Goal: Task Accomplishment & Management: Use online tool/utility

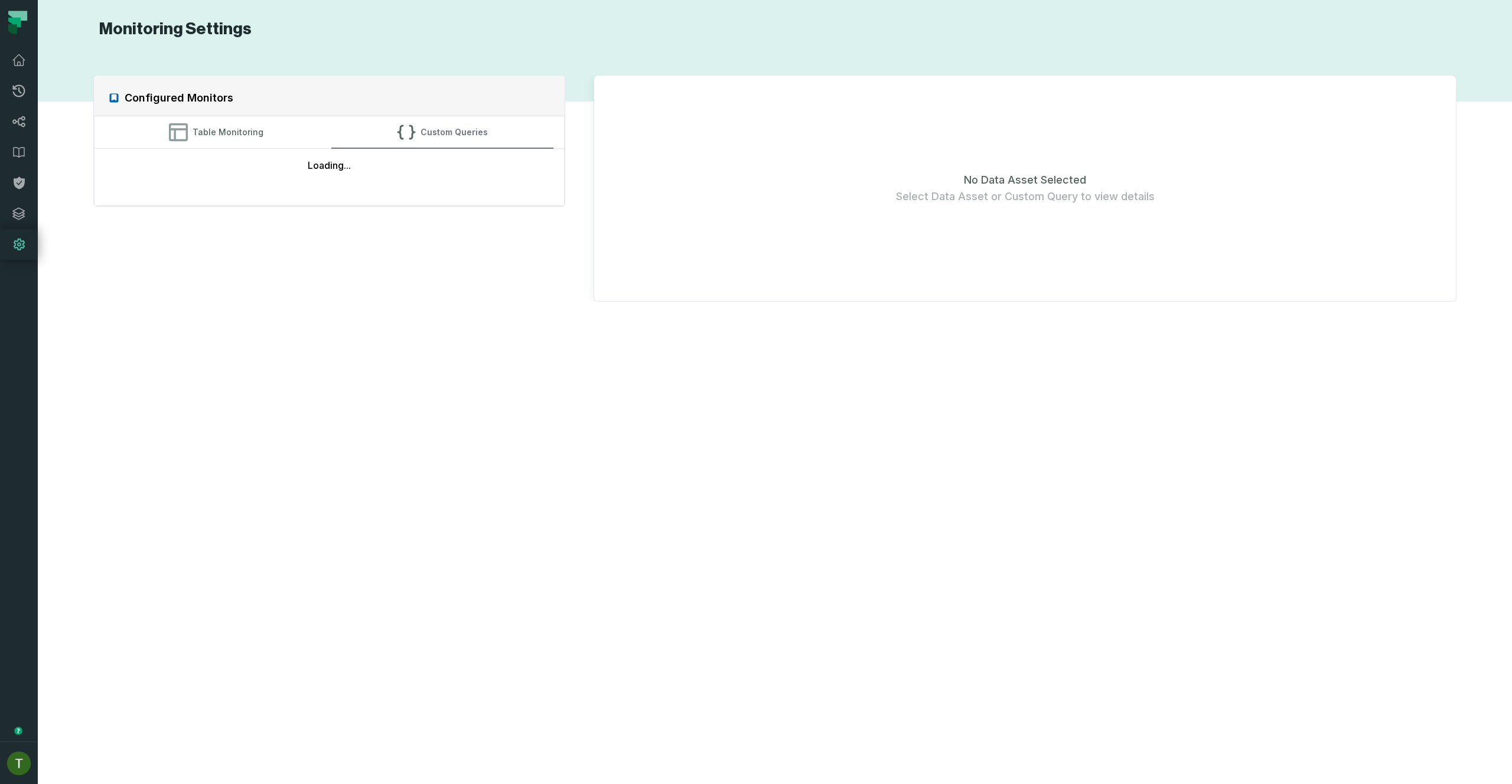
click at [381, 137] on button "Custom Queries" at bounding box center [442, 132] width 222 height 32
click at [433, 128] on button "Custom Queries" at bounding box center [442, 132] width 222 height 32
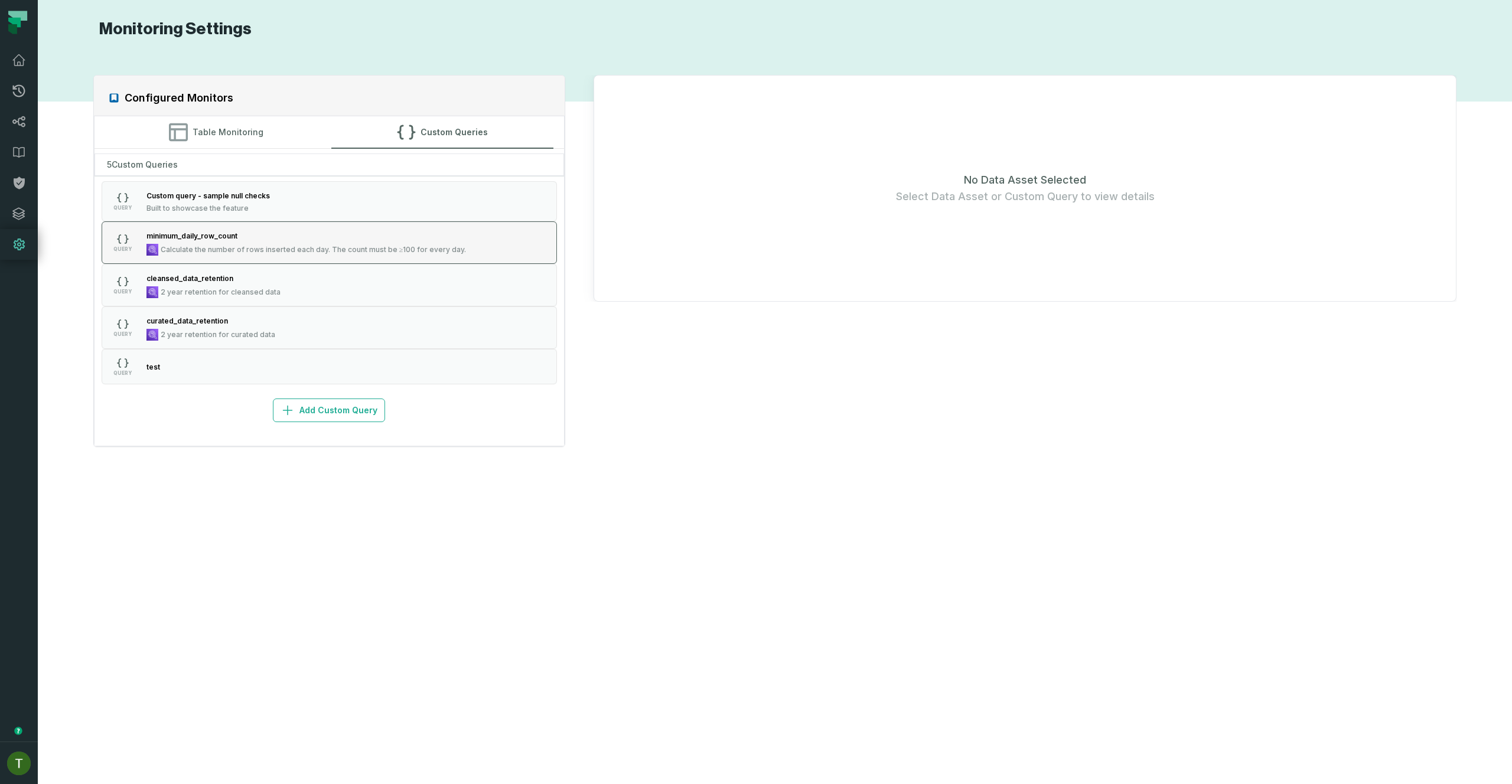
click at [286, 234] on div "minimum_daily_row_count" at bounding box center [306, 236] width 320 height 12
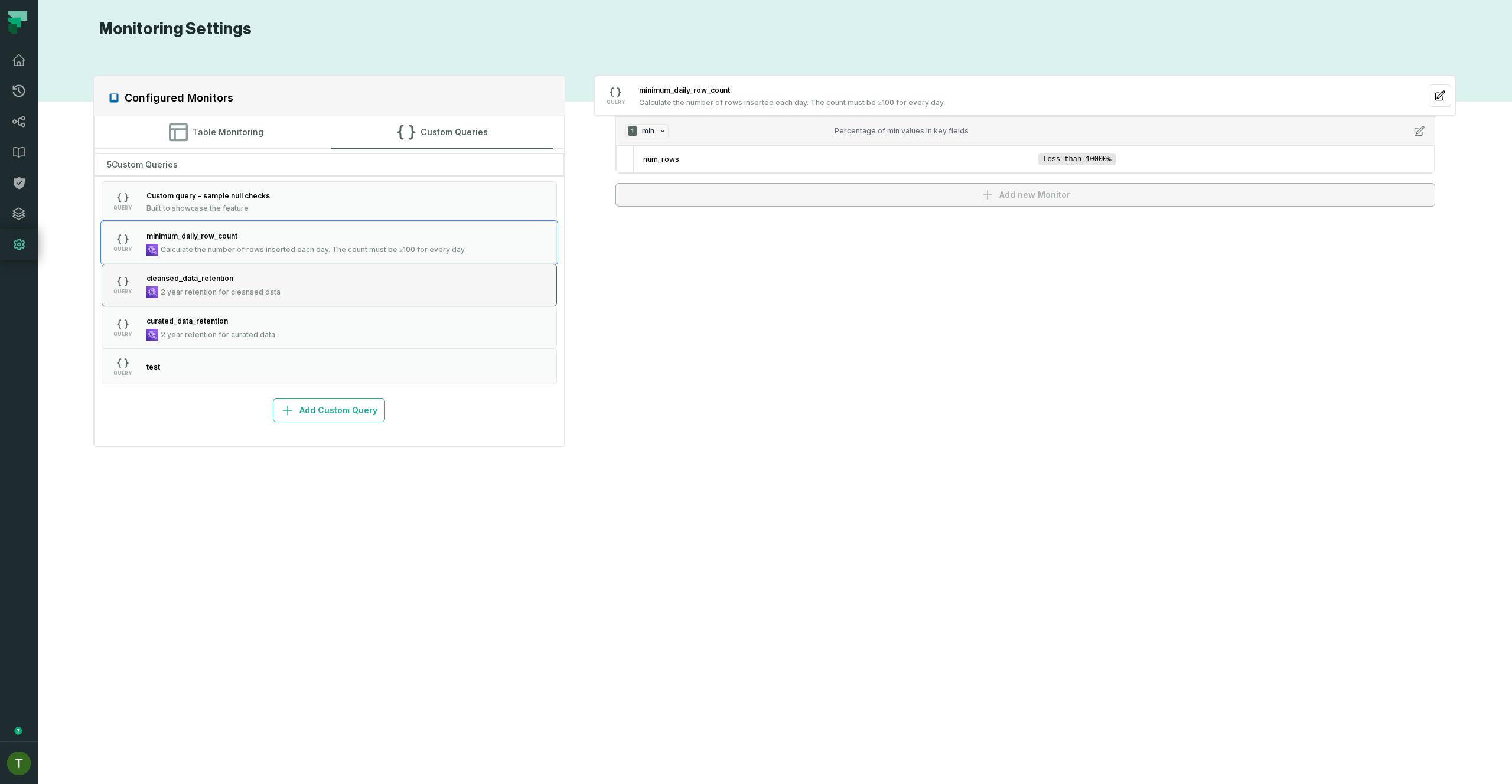
click at [181, 286] on div "2 year retention for cleansed data" at bounding box center [214, 292] width 134 height 12
click at [213, 325] on div "curated_data_retention" at bounding box center [211, 320] width 129 height 12
click at [221, 288] on span "2 year retention for cleansed data" at bounding box center [221, 292] width 120 height 9
click at [439, 137] on button "Custom Queries" at bounding box center [442, 132] width 222 height 32
click at [354, 397] on div "5 Custom Queries QUERY Custom query - sample null checks Built to showcase the …" at bounding box center [329, 285] width 470 height 274
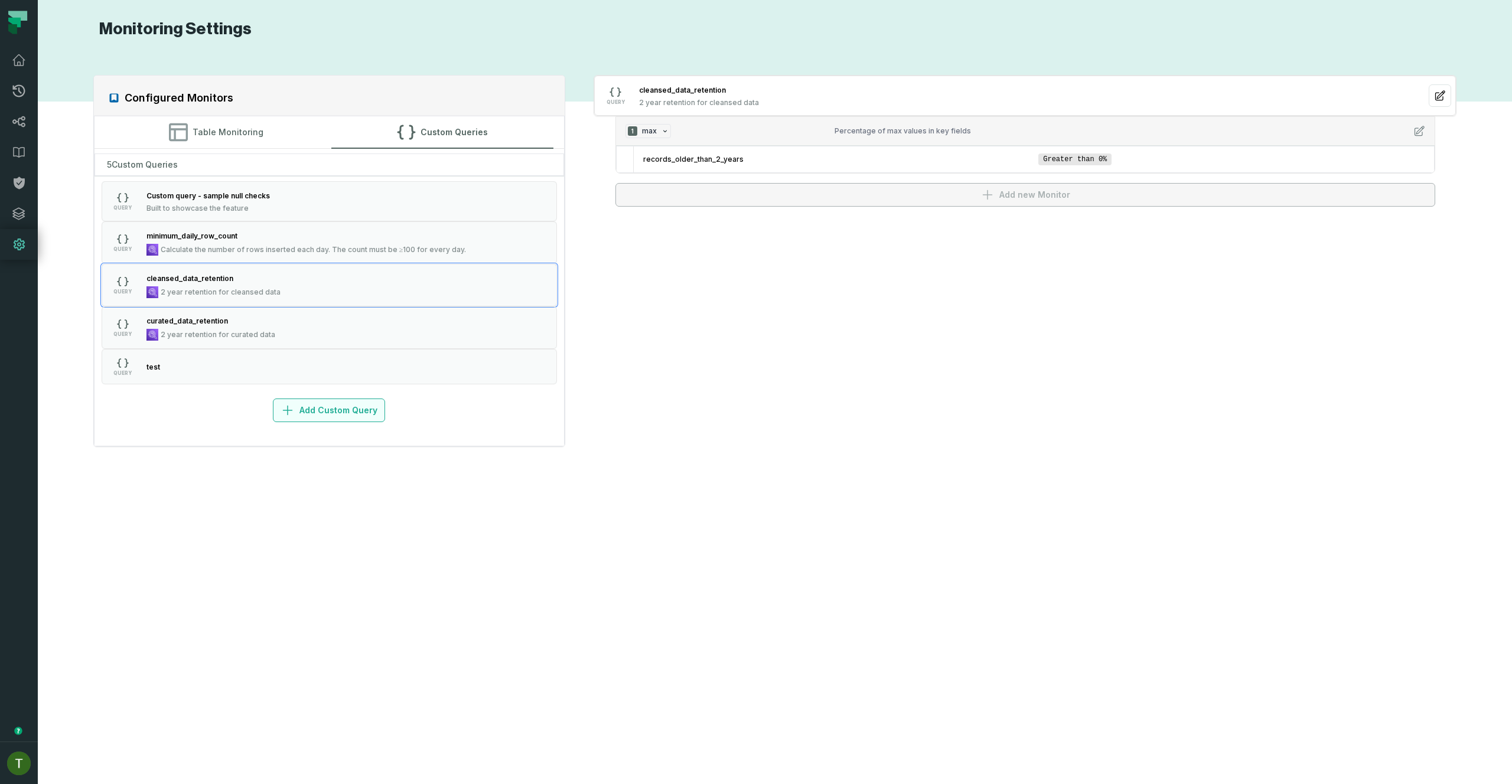
click at [356, 412] on button "Add Custom Query" at bounding box center [329, 411] width 112 height 24
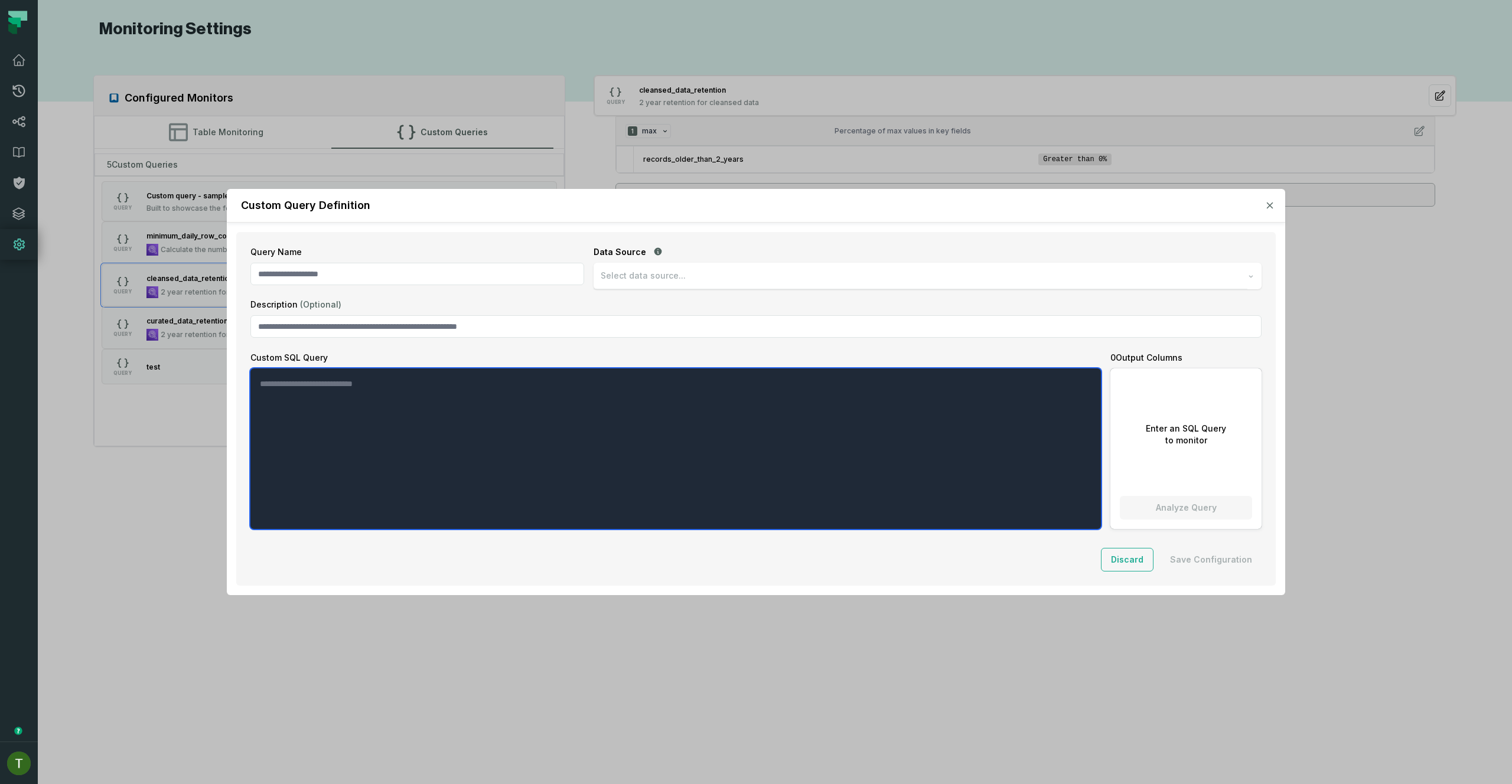
drag, startPoint x: 473, startPoint y: 415, endPoint x: 622, endPoint y: 407, distance: 149.2
click at [473, 415] on textarea "Custom SQL Query" at bounding box center [676, 449] width 851 height 161
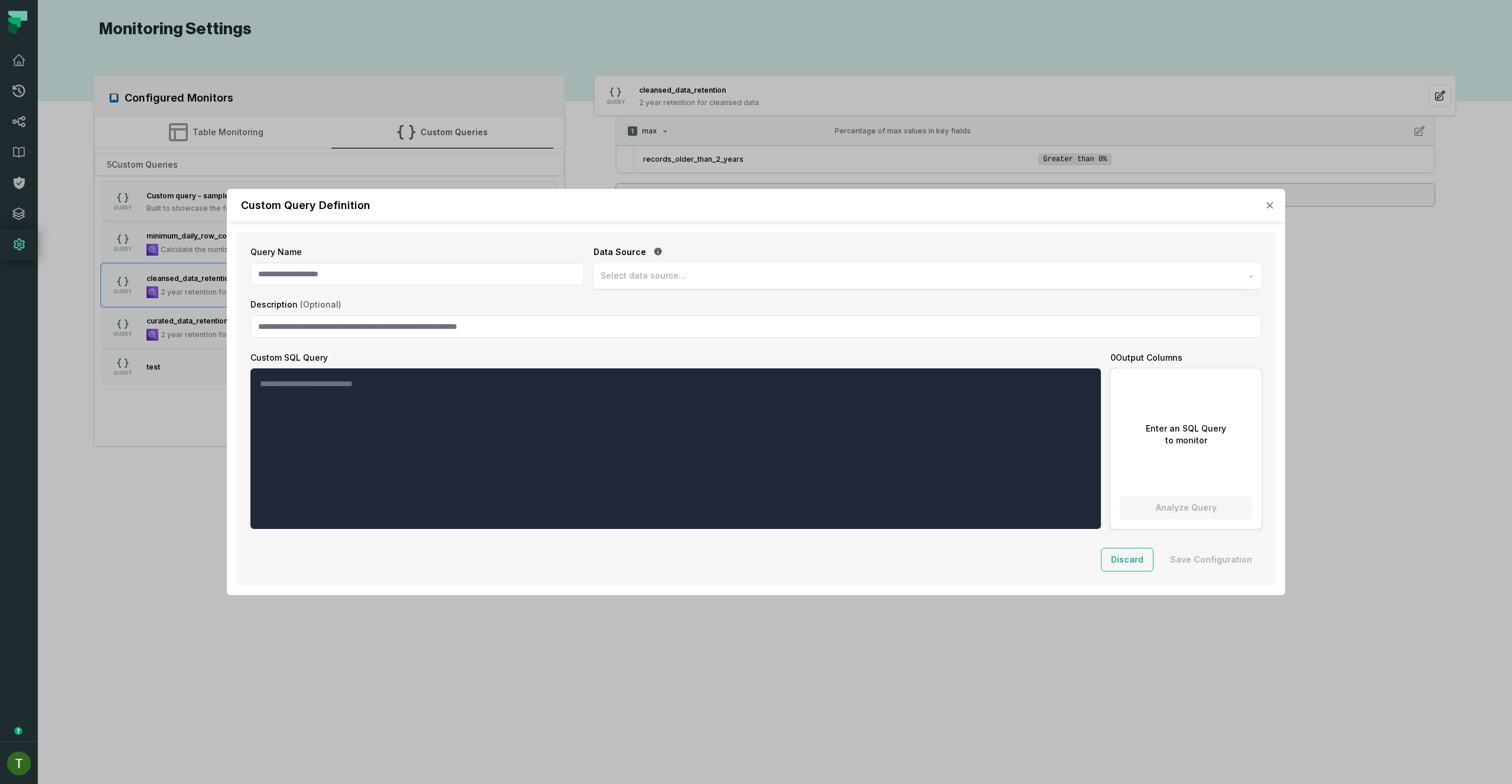
click at [1274, 209] on button "button" at bounding box center [1270, 205] width 12 height 12
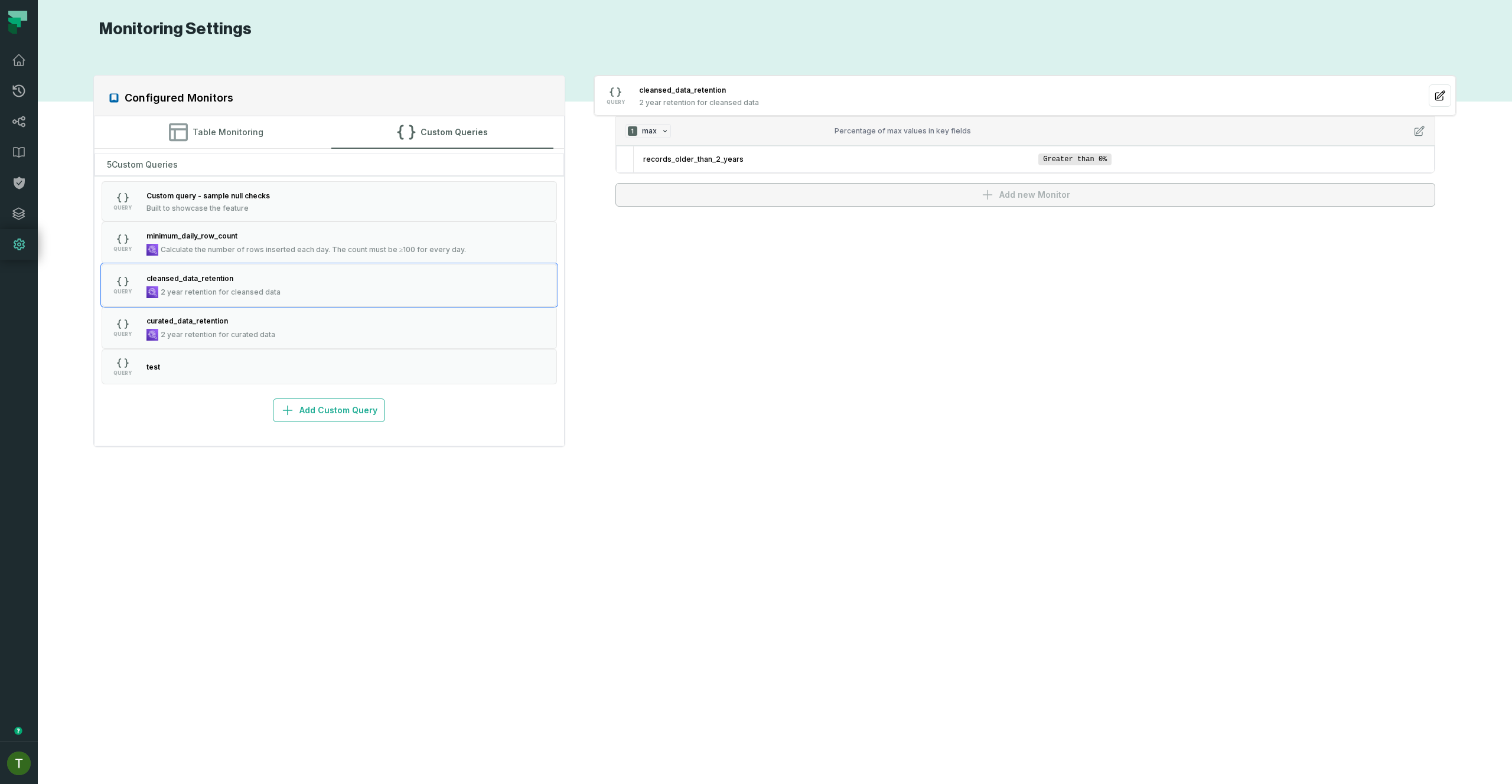
click at [882, 303] on div "Configured Monitors Table Monitoring Custom Queries 5 Custom Queries QUERY Cust…" at bounding box center [775, 412] width 1450 height 716
click at [375, 255] on div "Calculate the number of rows inserted each day. The count must be ≥100 for ever…" at bounding box center [306, 250] width 320 height 12
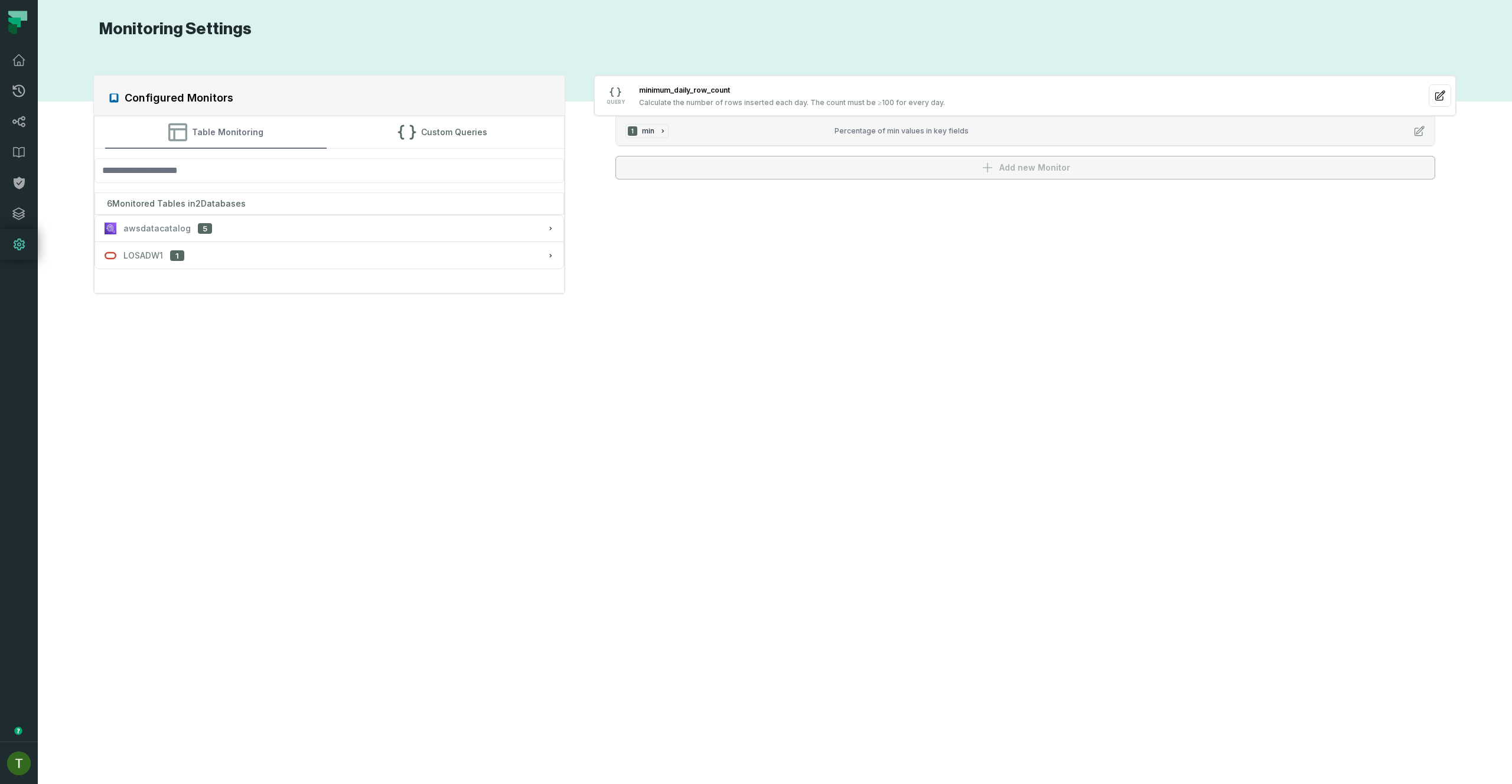
click at [260, 121] on button "Table Monitoring" at bounding box center [216, 132] width 222 height 32
click at [280, 234] on button "awsdatacatalog 5" at bounding box center [329, 228] width 469 height 26
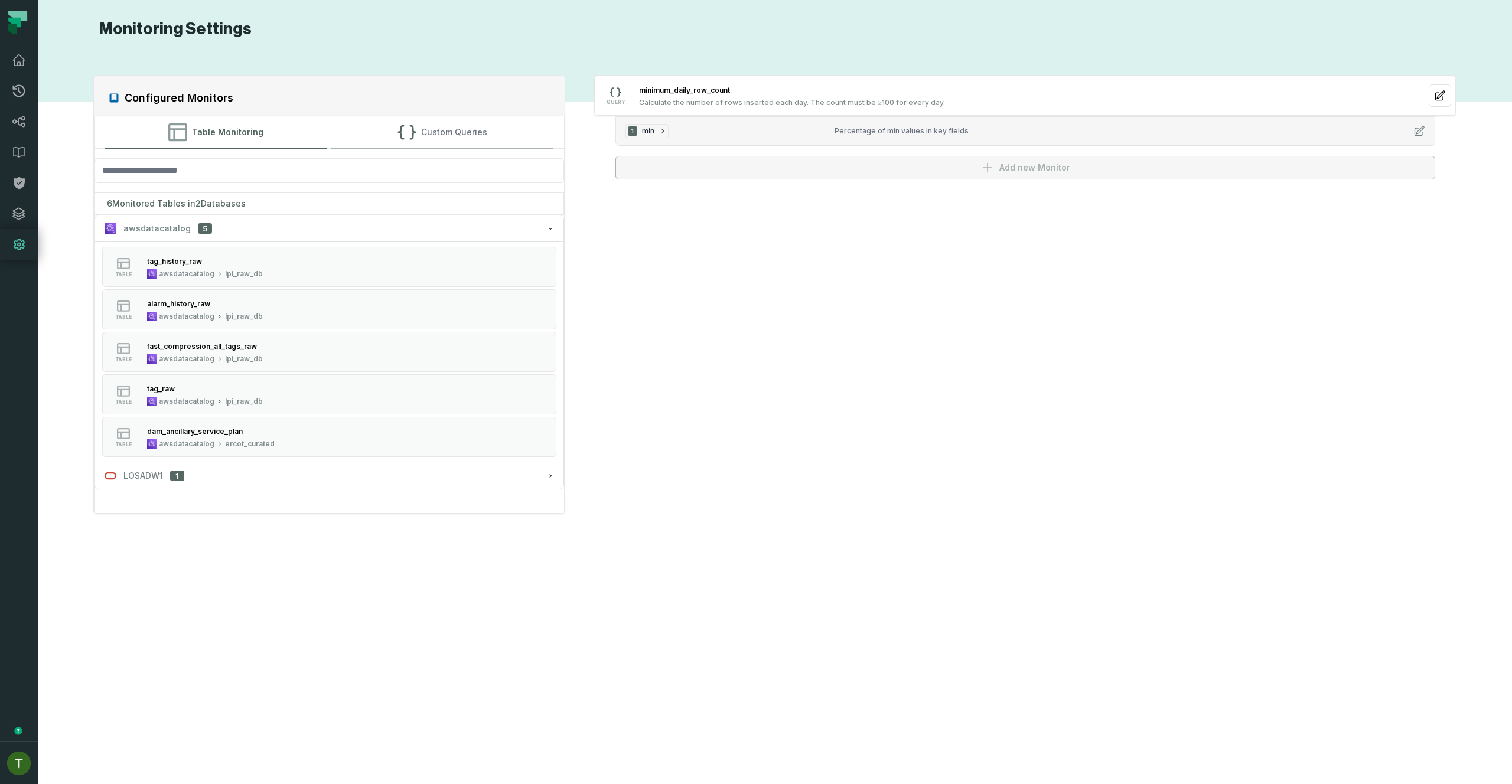
drag, startPoint x: 406, startPoint y: 155, endPoint x: 410, endPoint y: 148, distance: 8.1
click at [407, 155] on div "Table Monitoring Custom Queries 6 Monitored Tables in 2 Databases awsdatacatalo…" at bounding box center [329, 315] width 471 height 398
click at [417, 125] on button "Custom Queries" at bounding box center [442, 132] width 222 height 32
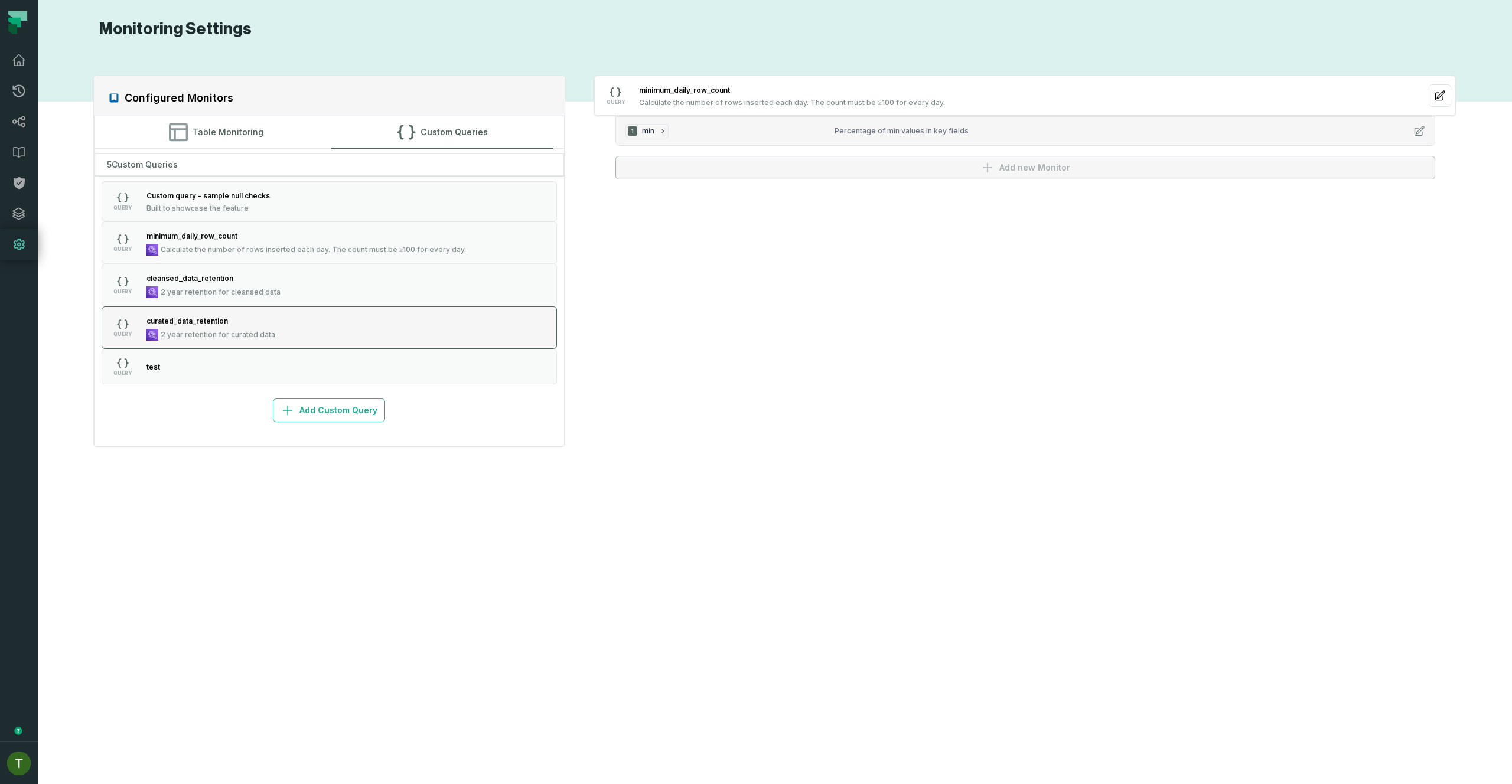
click at [337, 334] on button "QUERY curated_data_retention 2 year retention for curated data" at bounding box center [329, 328] width 456 height 43
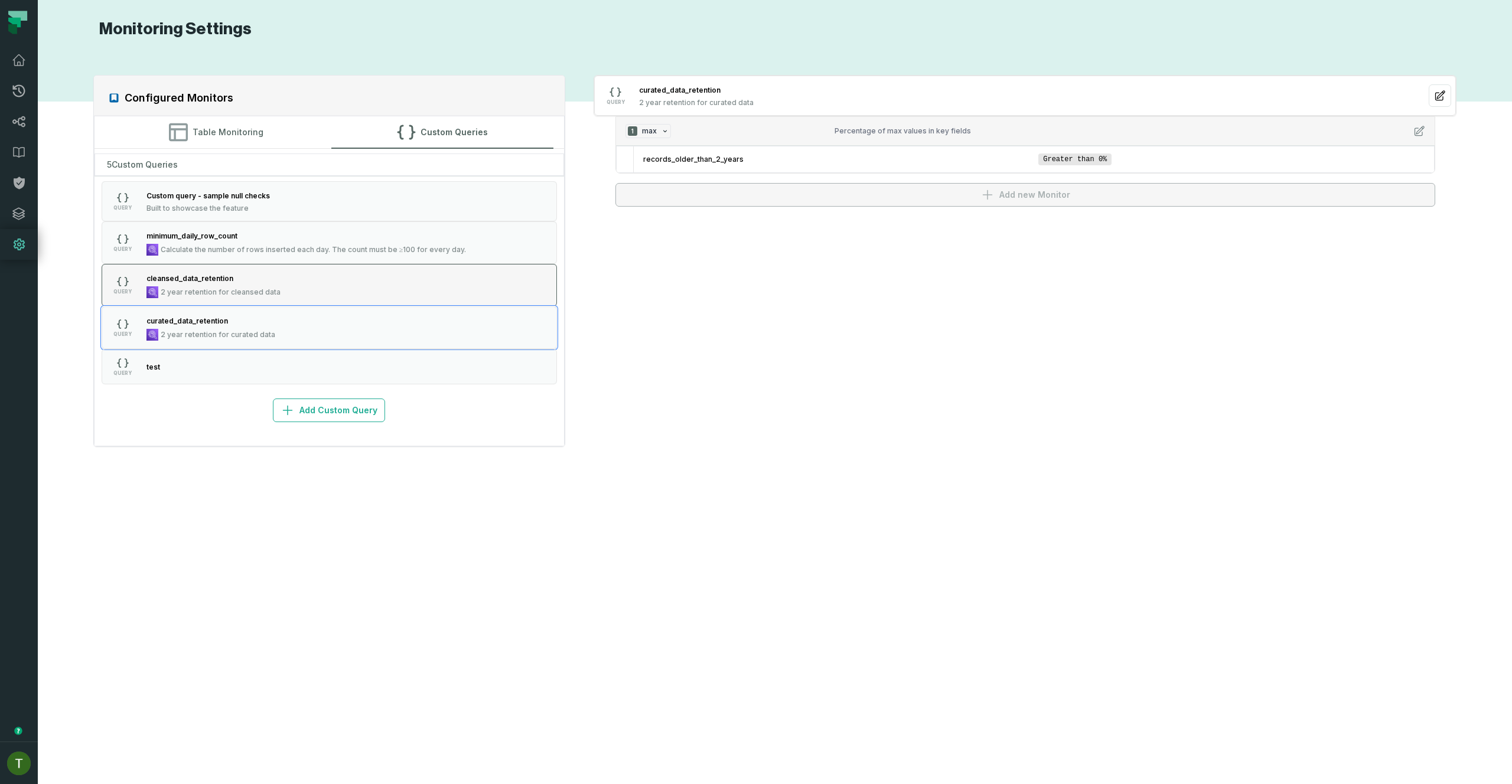
click at [332, 296] on button "QUERY cleansed_data_retention 2 year retention for cleansed data" at bounding box center [329, 285] width 456 height 43
drag, startPoint x: 322, startPoint y: 231, endPoint x: 318, endPoint y: 219, distance: 12.6
click at [322, 231] on div "minimum_daily_row_count" at bounding box center [306, 236] width 320 height 12
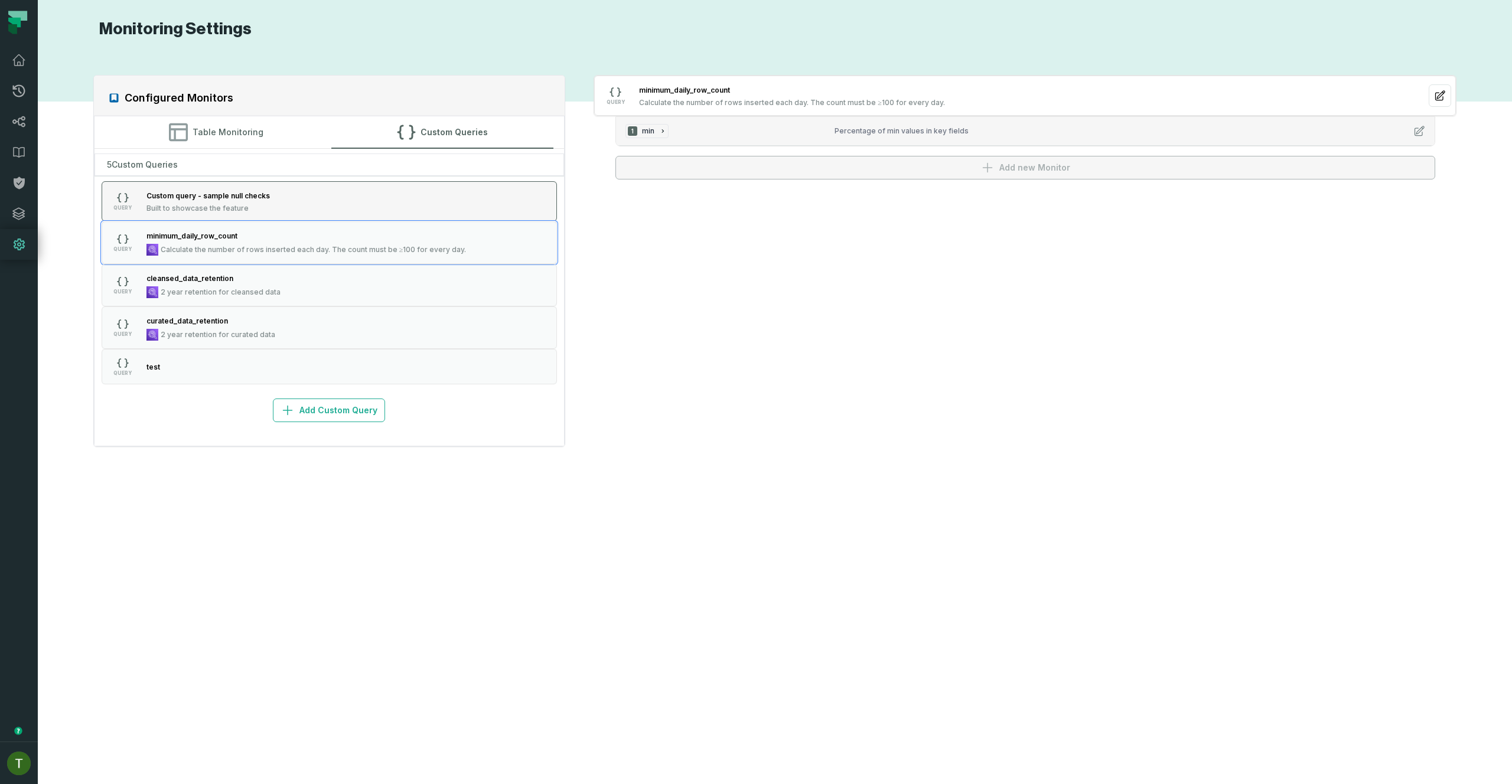
drag, startPoint x: 316, startPoint y: 201, endPoint x: 316, endPoint y: 193, distance: 8.0
click at [316, 201] on button "QUERY Custom query - sample null checks Built to showcase the feature" at bounding box center [329, 201] width 456 height 40
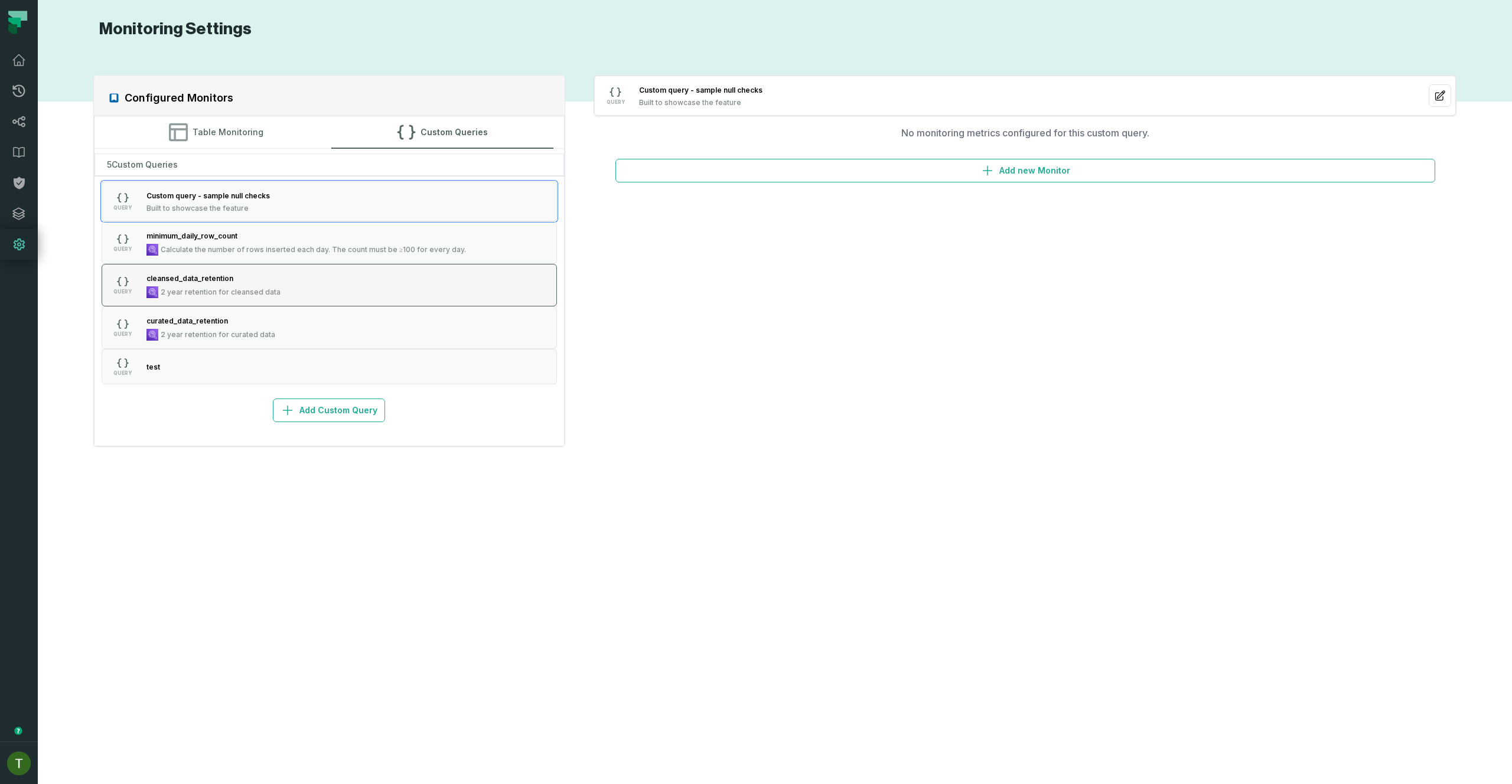
click at [340, 269] on button "QUERY cleansed_data_retention 2 year retention for cleansed data" at bounding box center [329, 285] width 456 height 43
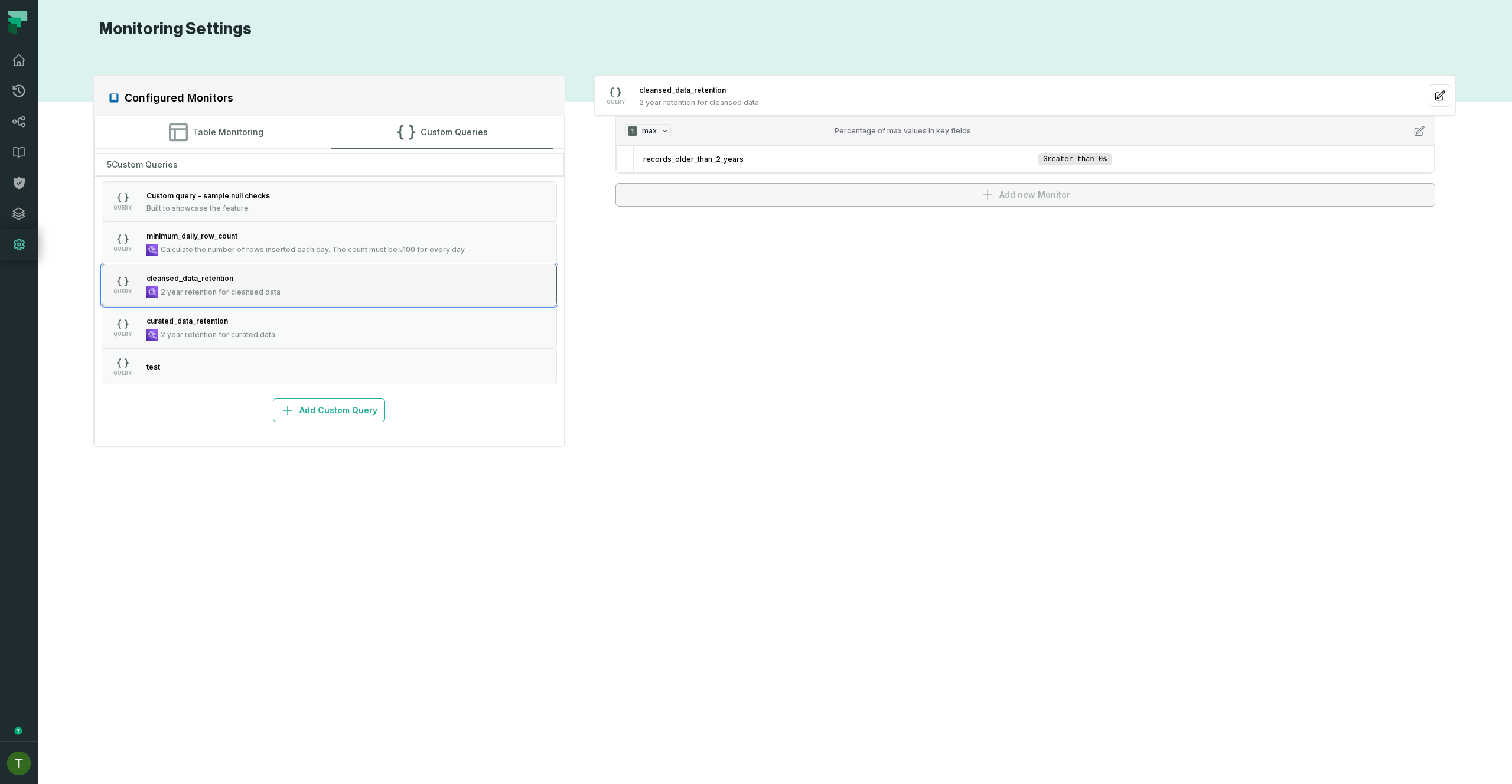
drag, startPoint x: 349, startPoint y: 308, endPoint x: 342, endPoint y: 280, distance: 28.9
click at [349, 309] on button "QUERY curated_data_retention 2 year retention for curated data" at bounding box center [329, 328] width 456 height 43
click at [340, 258] on button "QUERY minimum_daily_row_count Calculate the number of rows inserted each day. T…" at bounding box center [329, 243] width 456 height 43
